Goal: Task Accomplishment & Management: Manage account settings

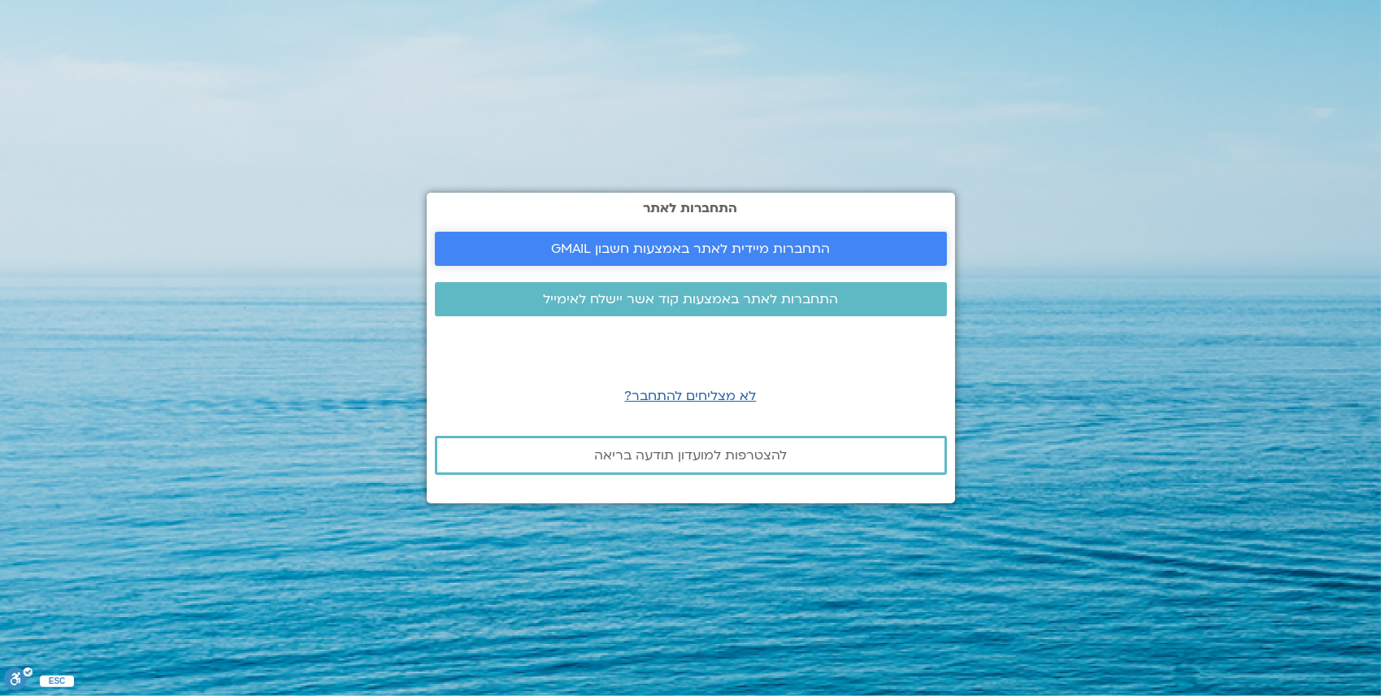
click at [742, 251] on span "התחברות מיידית לאתר באמצעות חשבון GMAIL" at bounding box center [690, 248] width 279 height 15
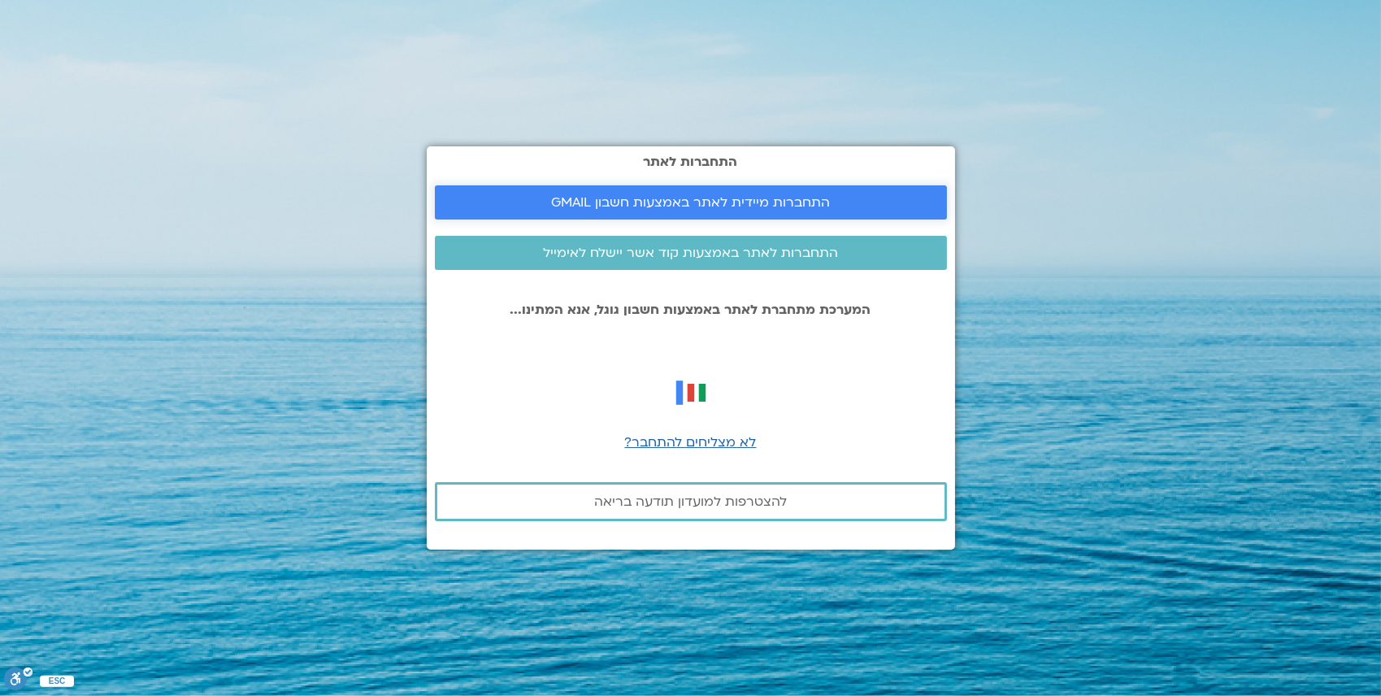
click at [733, 206] on span "התחברות מיידית לאתר באמצעות חשבון GMAIL" at bounding box center [690, 202] width 279 height 15
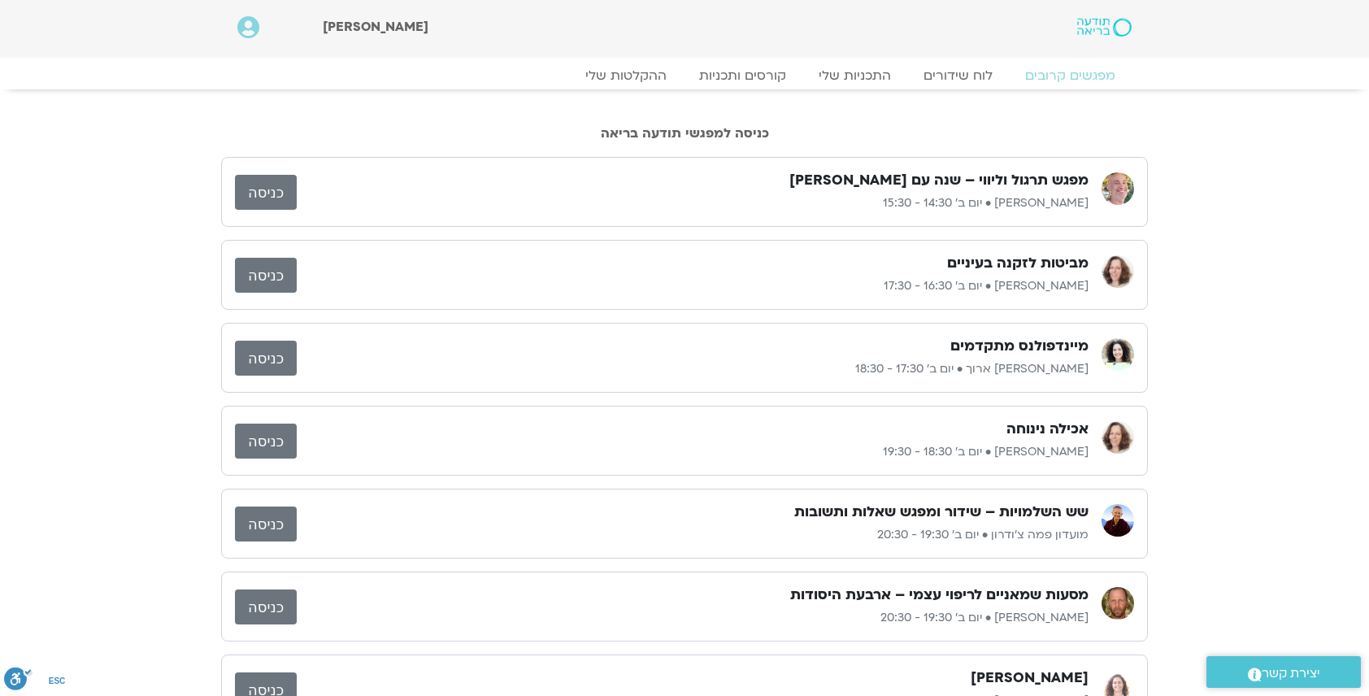
click at [263, 196] on link "כניסה" at bounding box center [266, 192] width 62 height 35
